Goal: Task Accomplishment & Management: Manage account settings

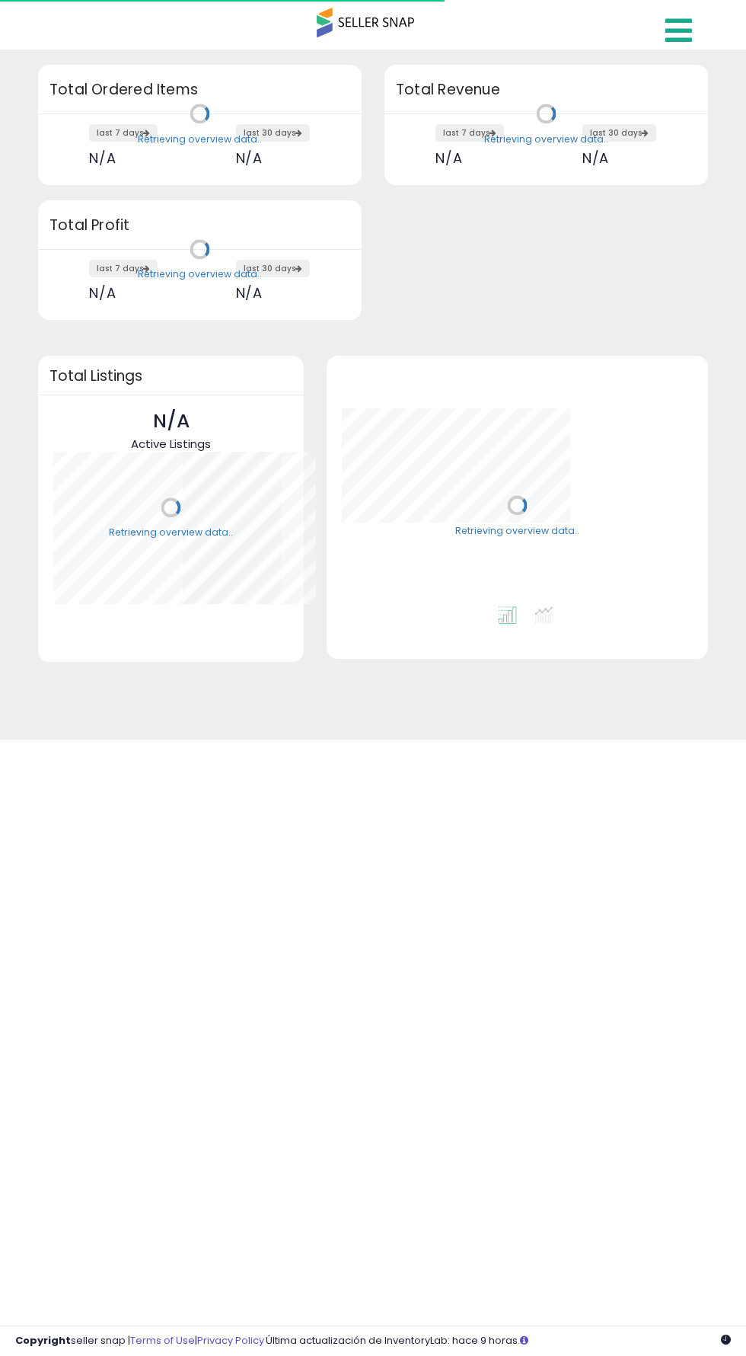
click at [683, 34] on icon at bounding box center [679, 30] width 27 height 30
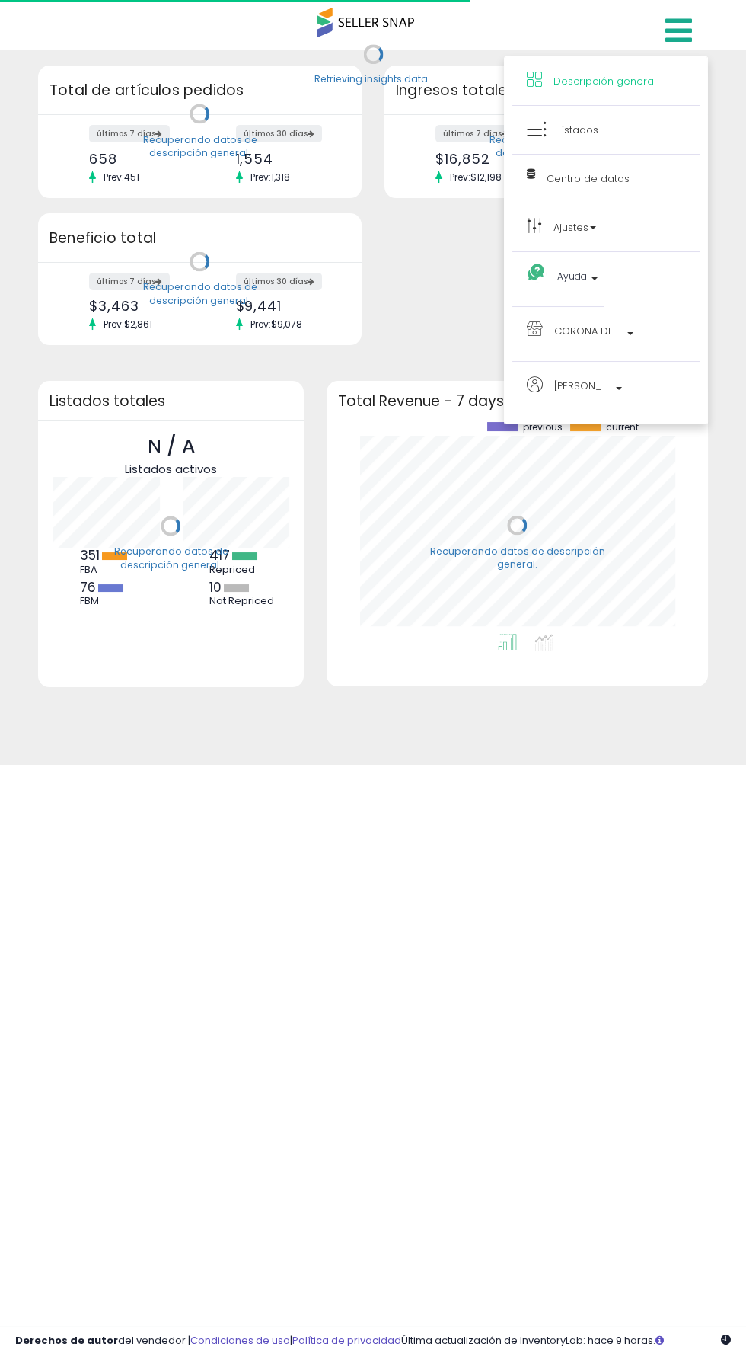
scroll to position [212, 350]
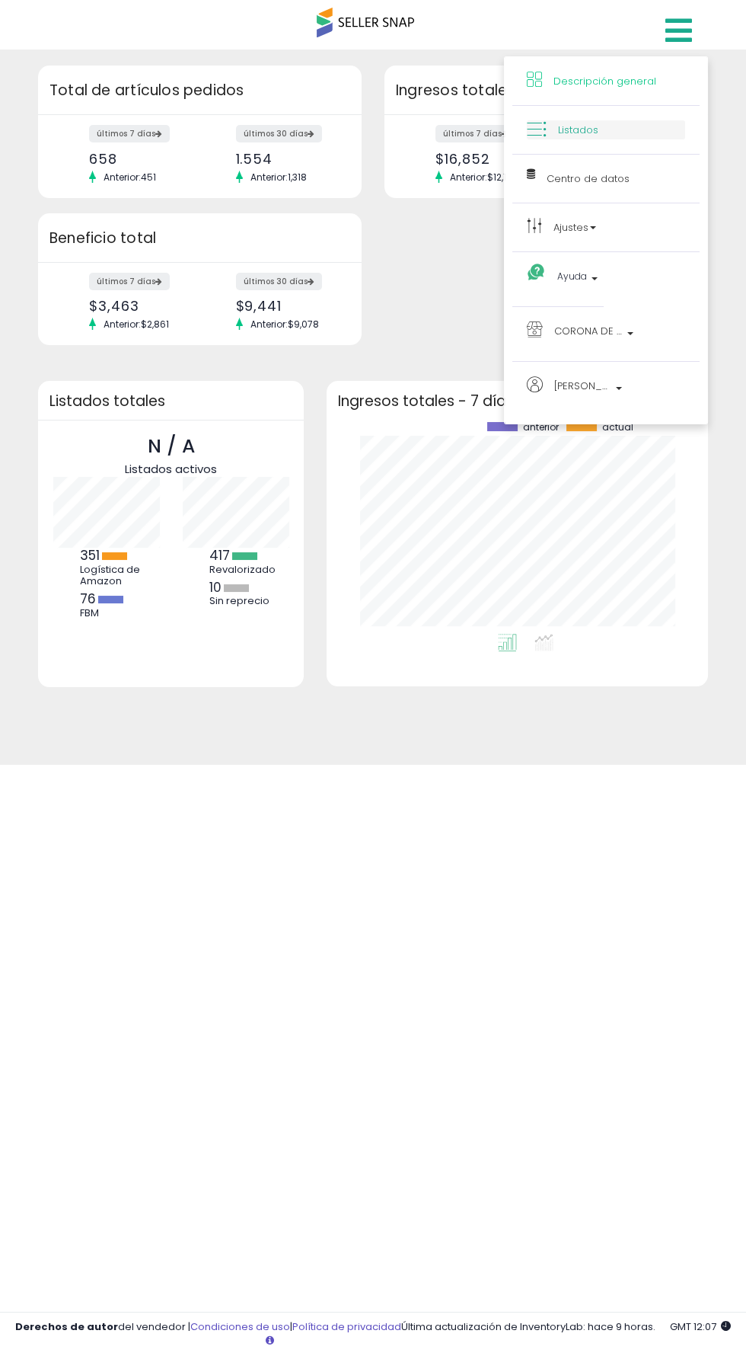
click at [621, 123] on link "Listados" at bounding box center [606, 129] width 158 height 19
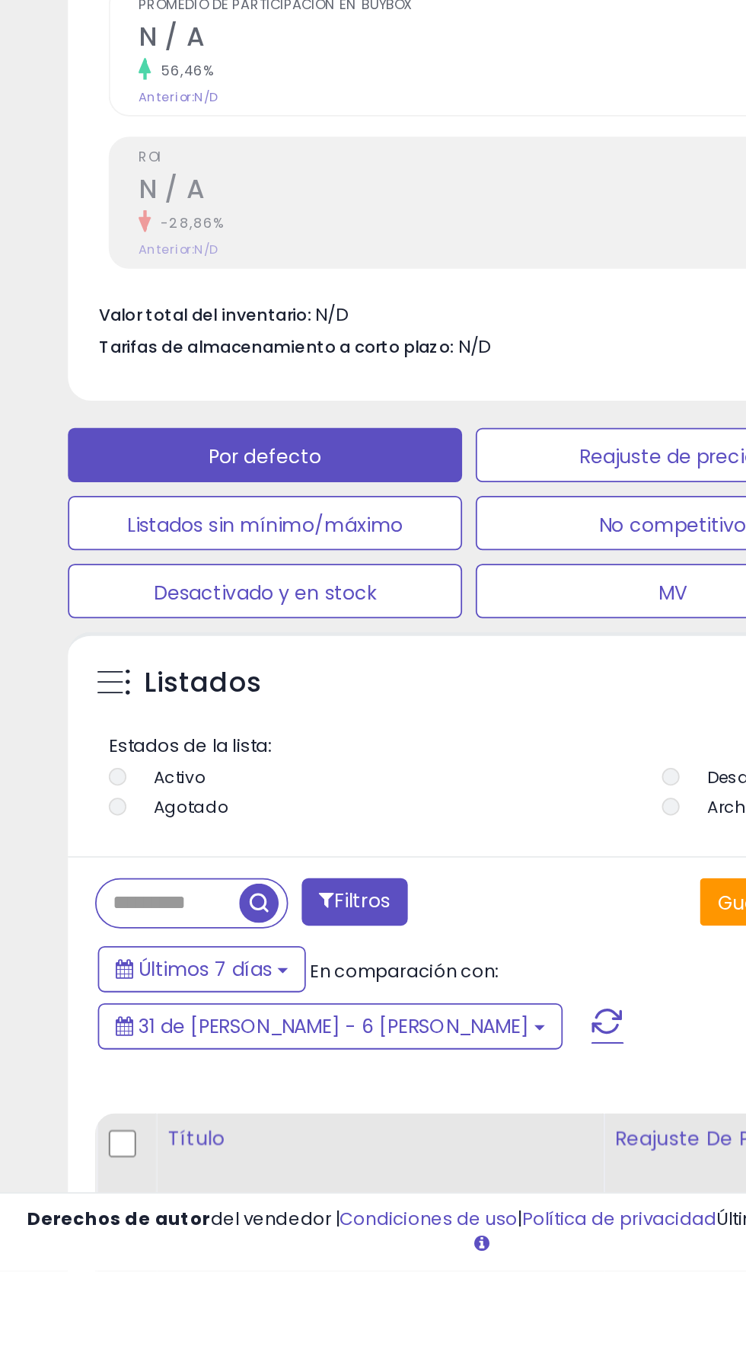
click at [70, 1152] on input "text" at bounding box center [94, 1149] width 80 height 27
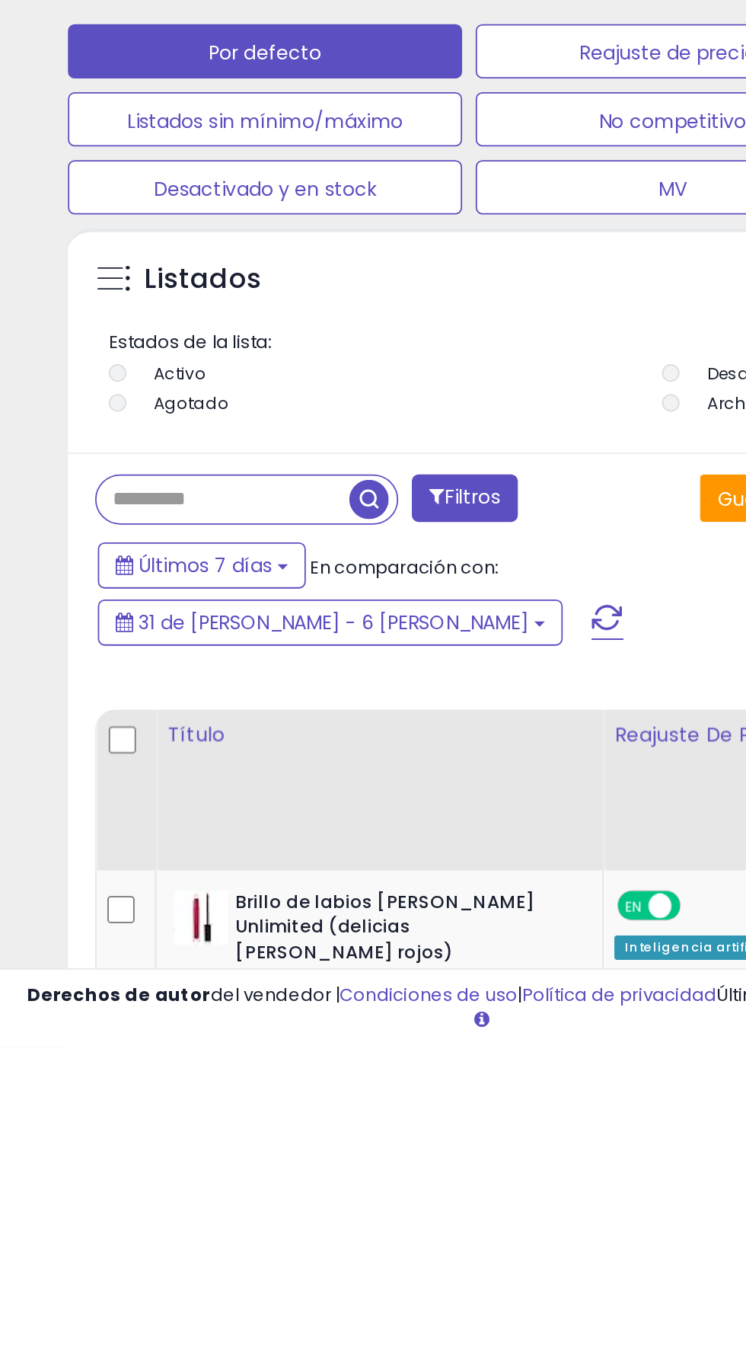
scroll to position [223, 0]
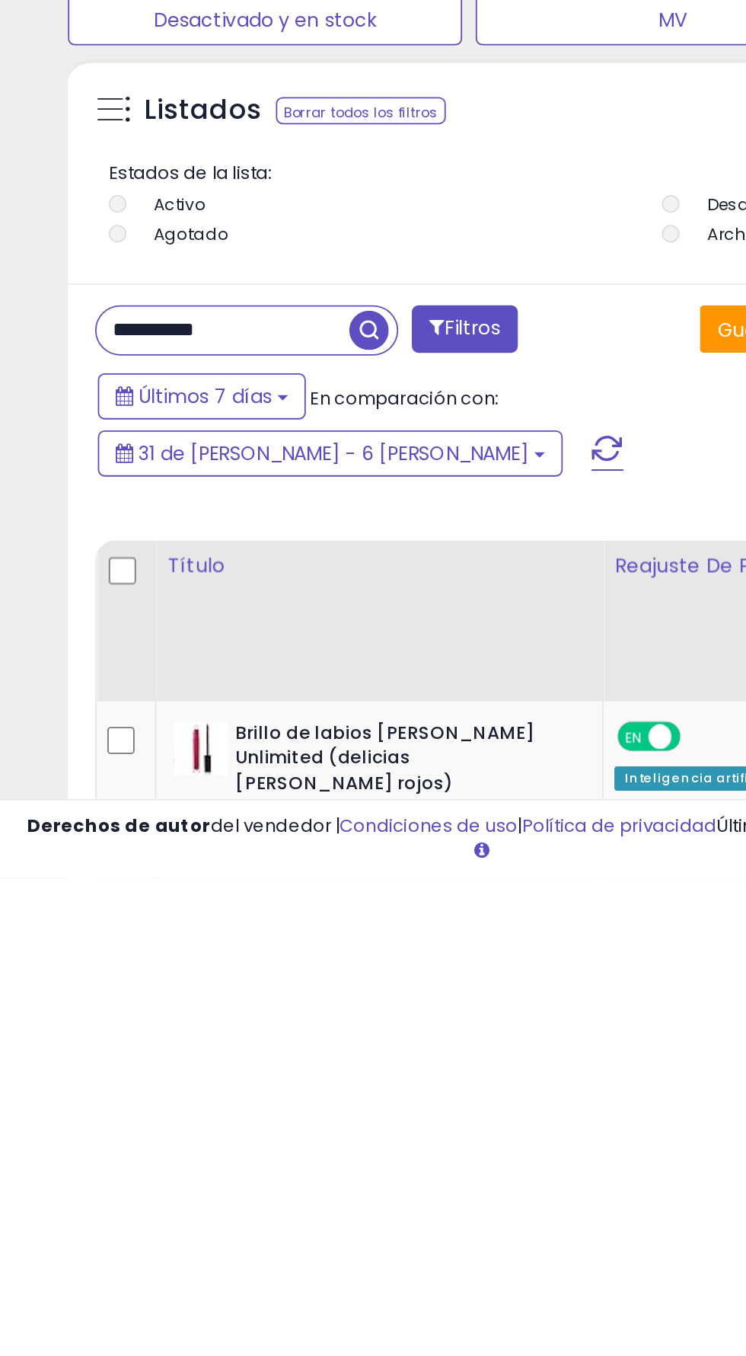
type input "**********"
click at [204, 1045] on span "button" at bounding box center [207, 1049] width 22 height 22
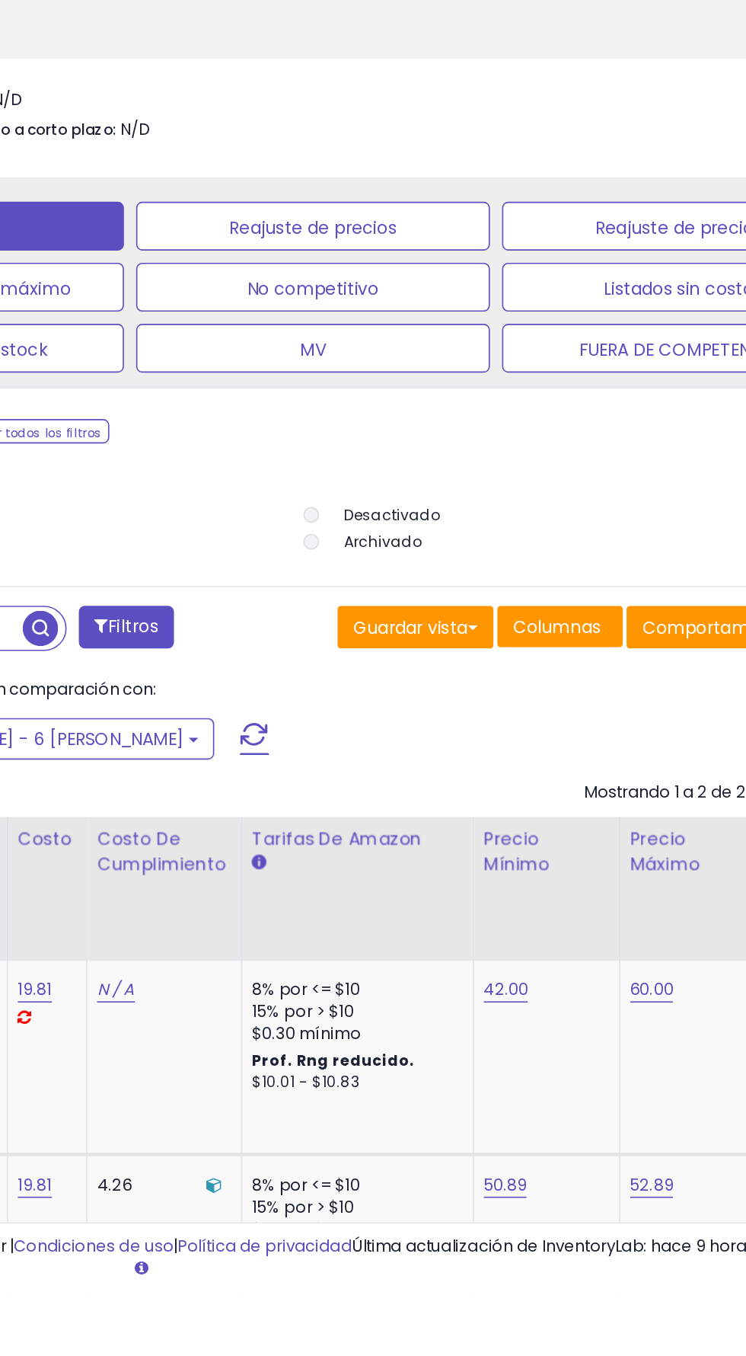
scroll to position [331, 0]
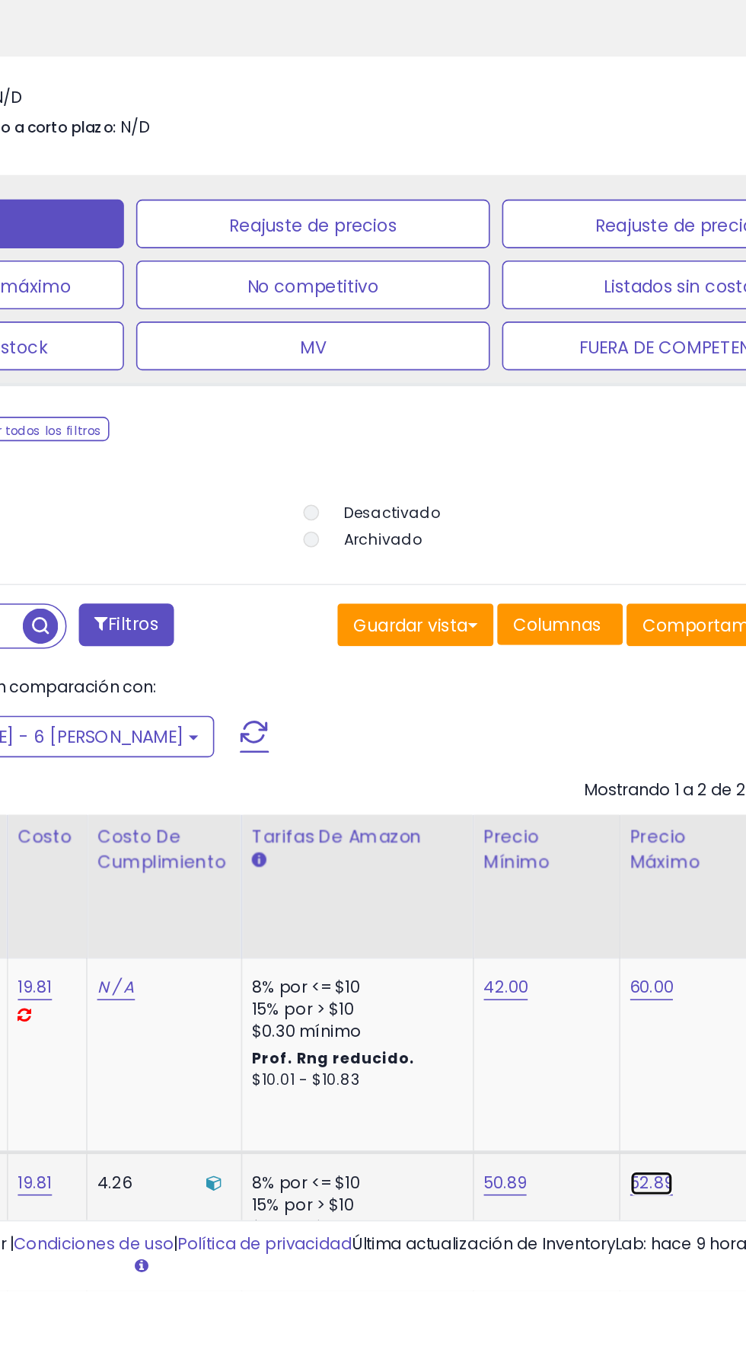
click at [575, 1174] on font "52.89" at bounding box center [588, 1166] width 27 height 14
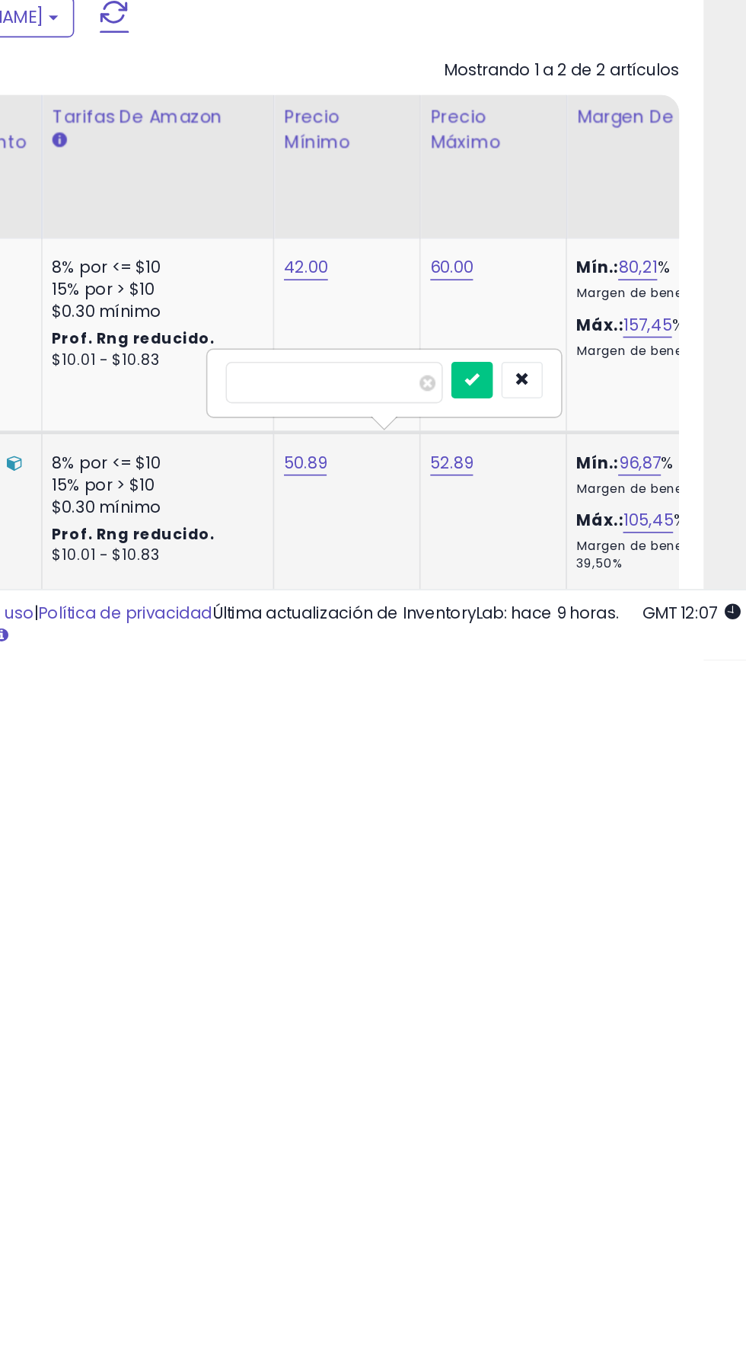
scroll to position [390, 0]
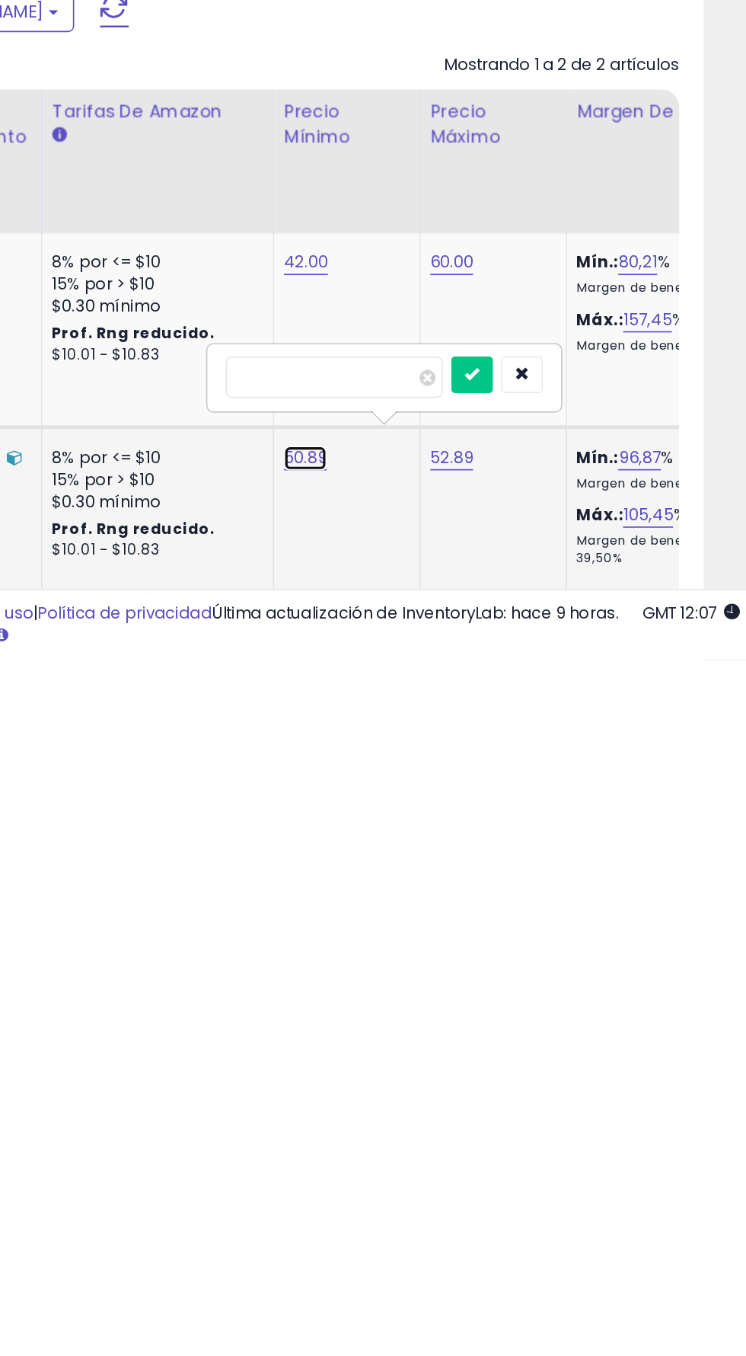
click at [446, 1115] on font "50.89" at bounding box center [460, 1108] width 28 height 14
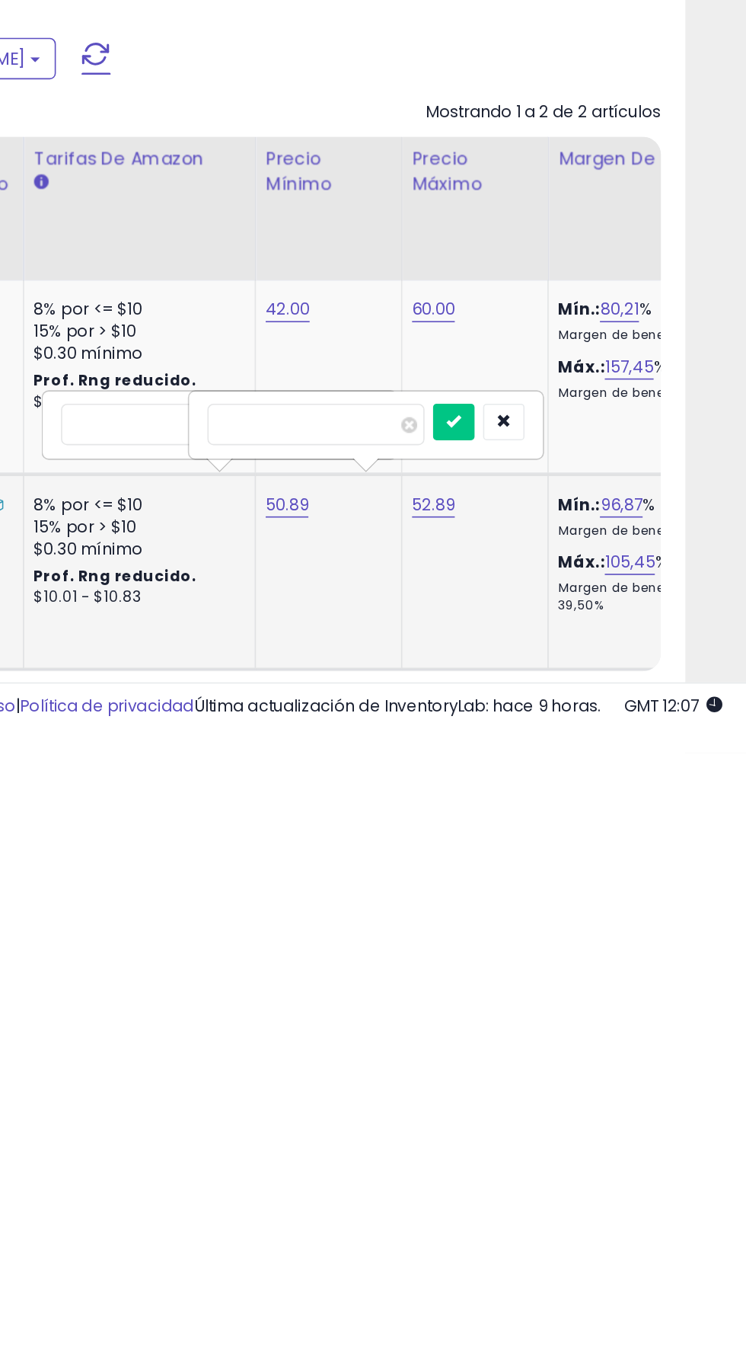
scroll to position [427, 0]
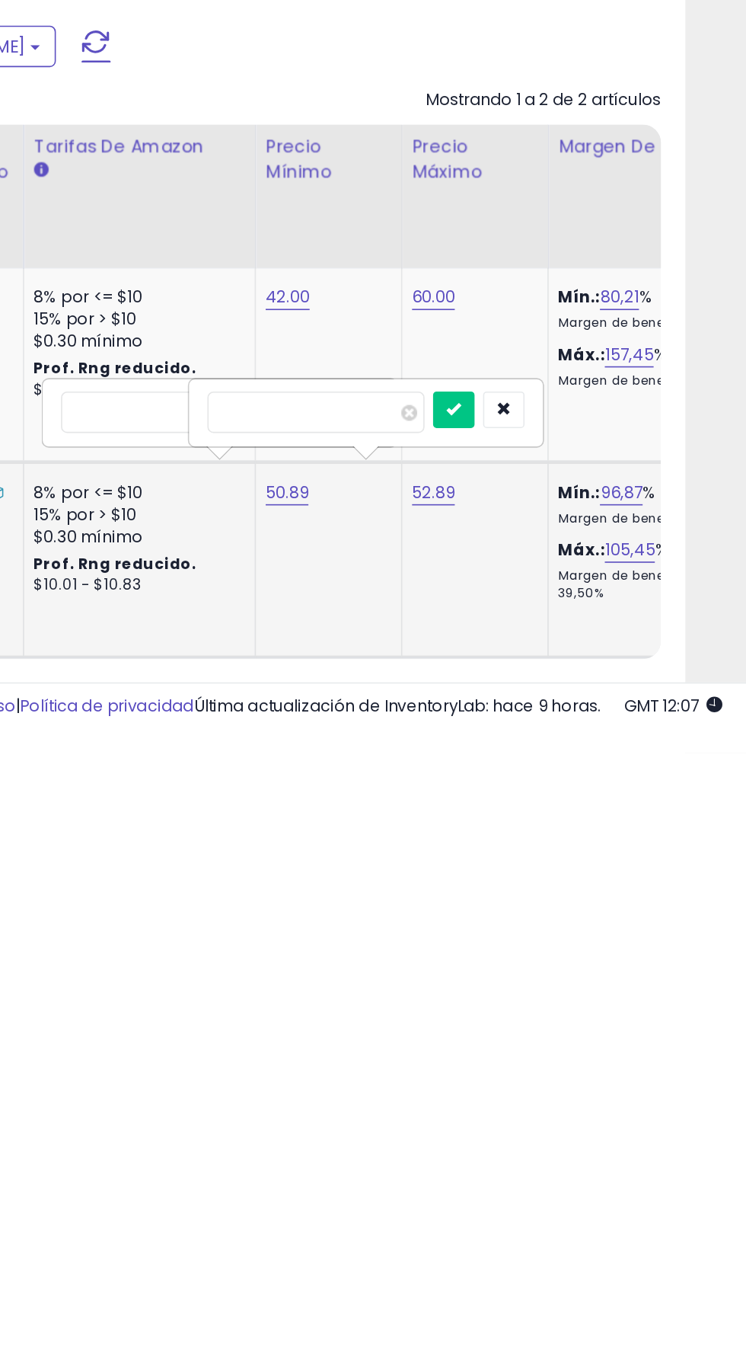
type input "*"
click at [599, 1136] on icon "button" at bounding box center [594, 1140] width 9 height 9
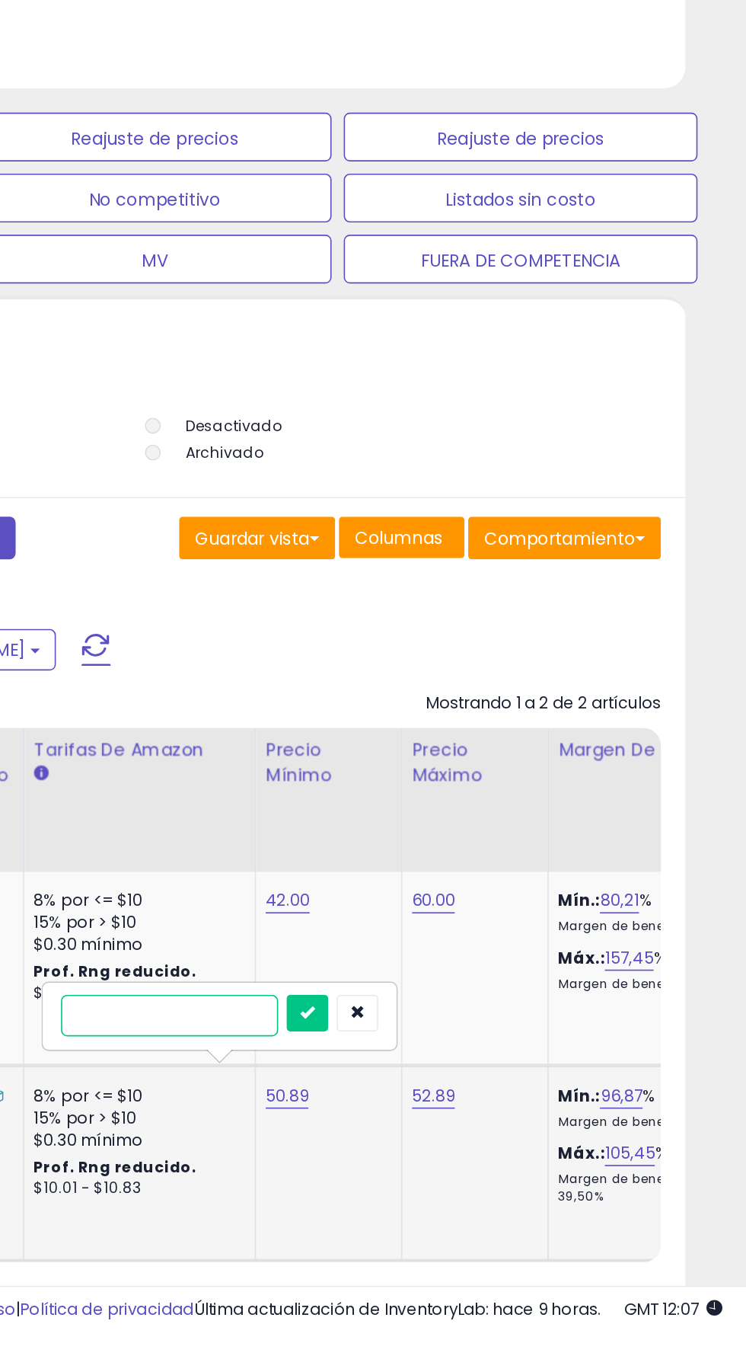
click at [398, 1130] on input "number" at bounding box center [386, 1143] width 136 height 26
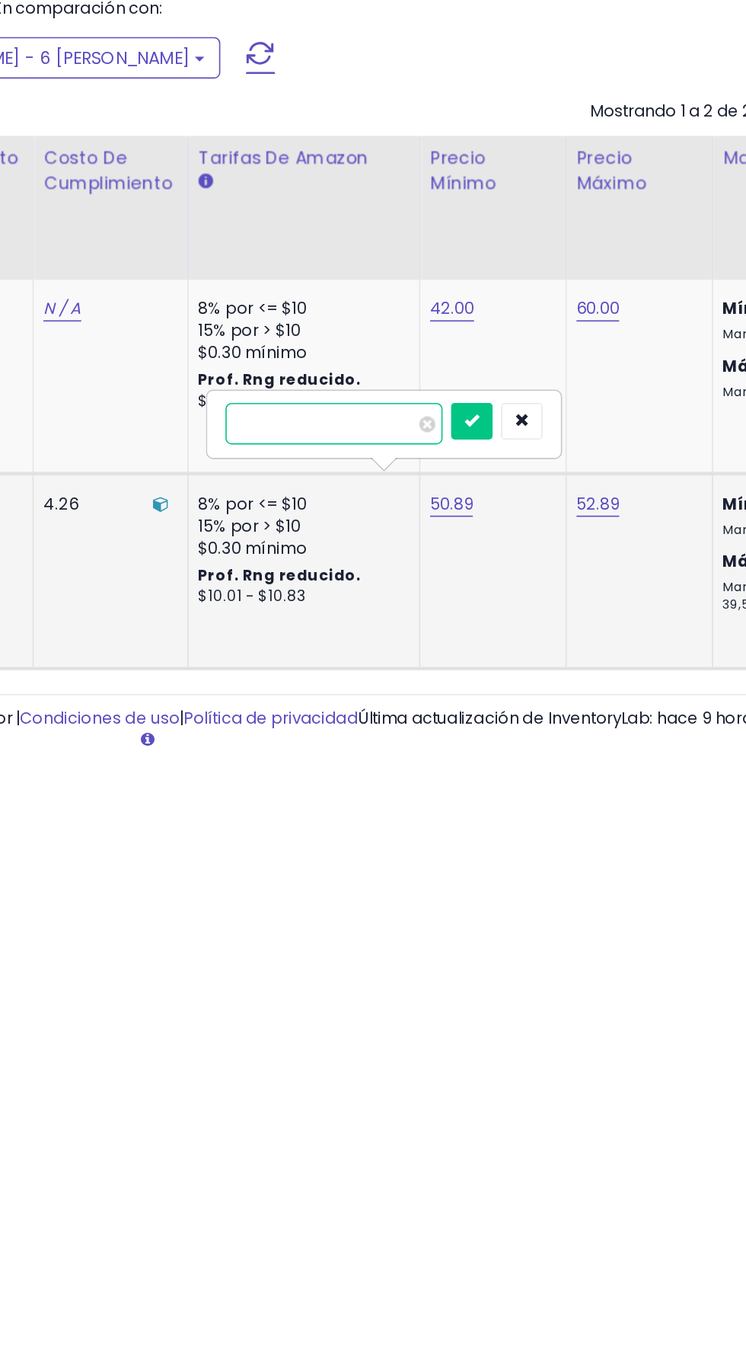
type input "**"
click at [477, 1136] on icon "submit" at bounding box center [472, 1140] width 9 height 9
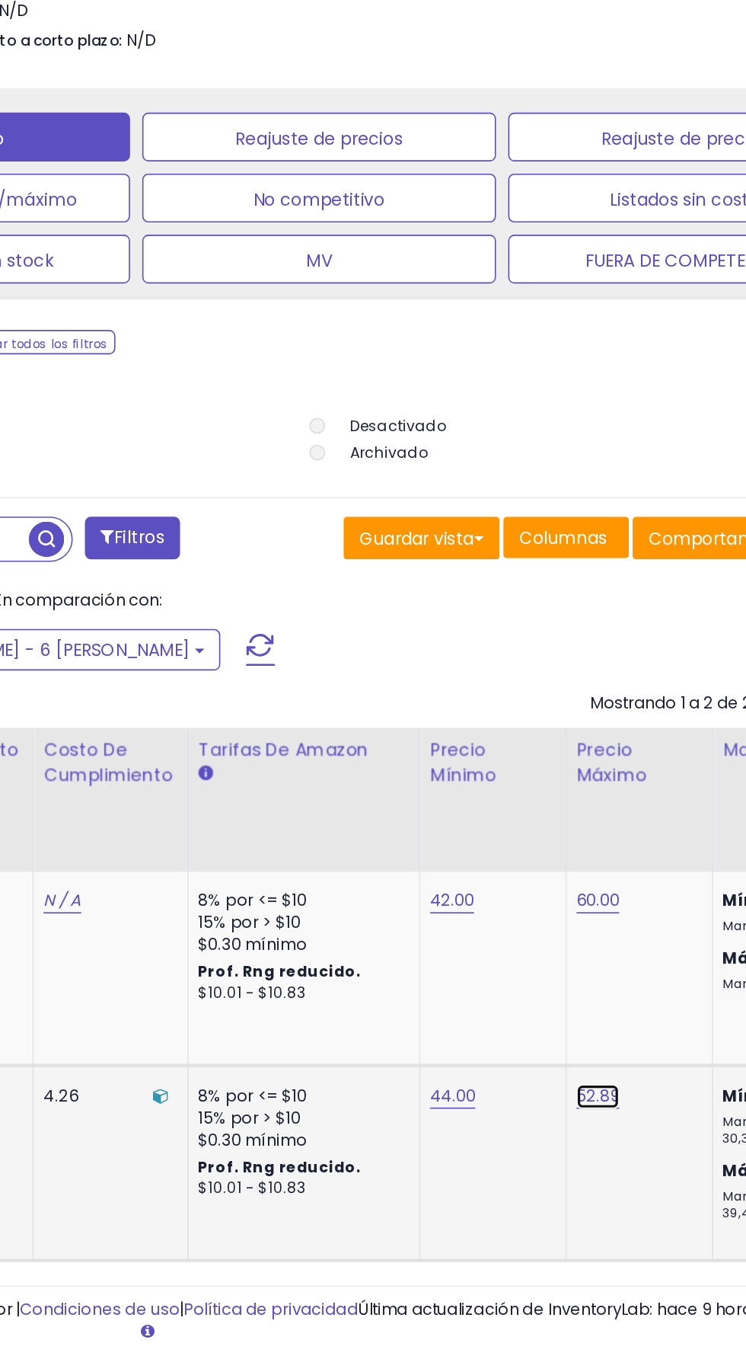
click at [538, 1078] on font "52.89" at bounding box center [551, 1071] width 27 height 14
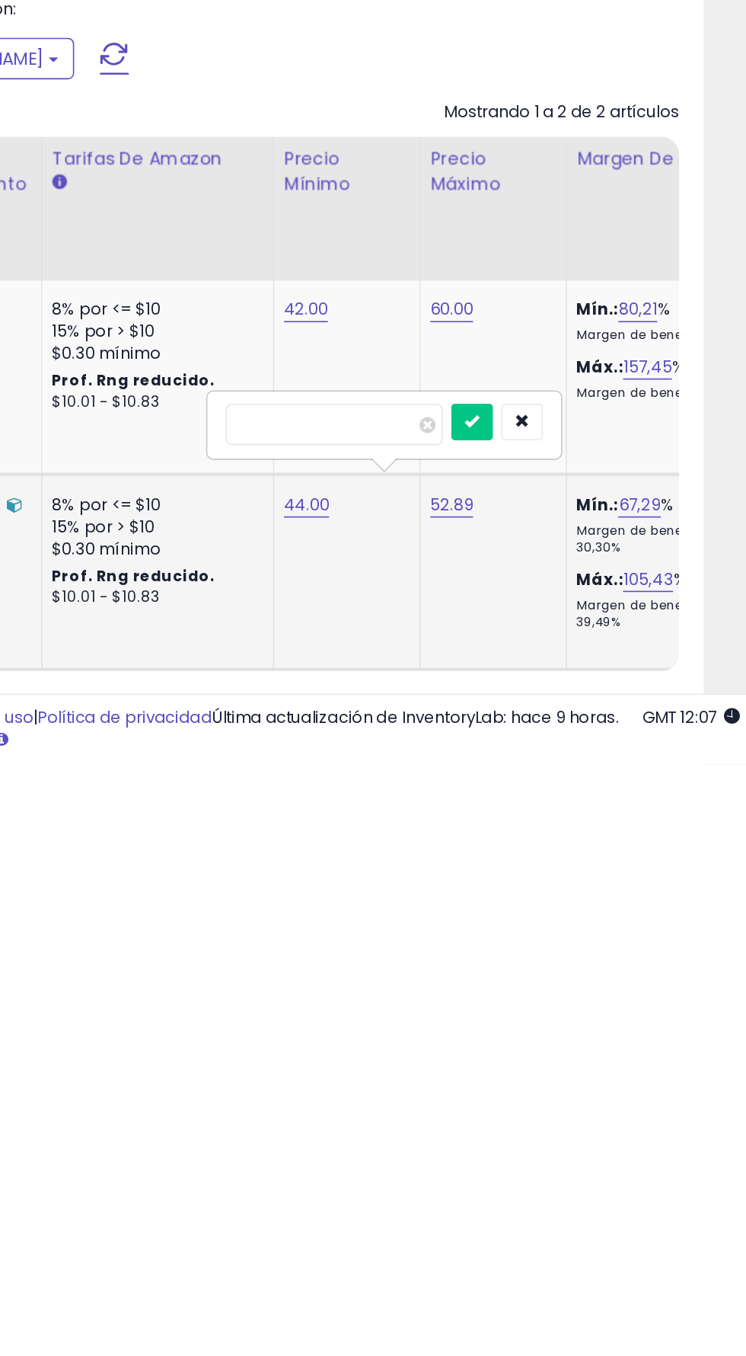
type input "*"
type input "*****"
click at [568, 1137] on icon "submit" at bounding box center [563, 1141] width 9 height 9
